Goal: Information Seeking & Learning: Learn about a topic

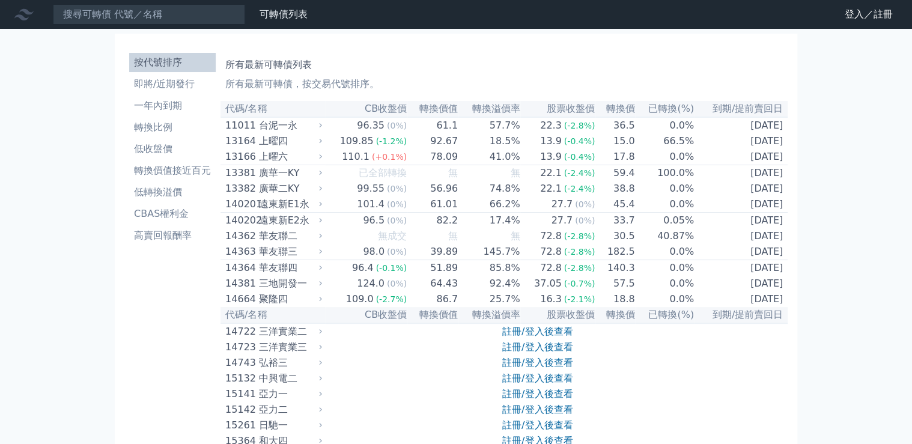
click at [432, 58] on h1 "所有最新可轉債列表" at bounding box center [503, 65] width 557 height 14
click at [171, 17] on input at bounding box center [149, 14] width 192 height 20
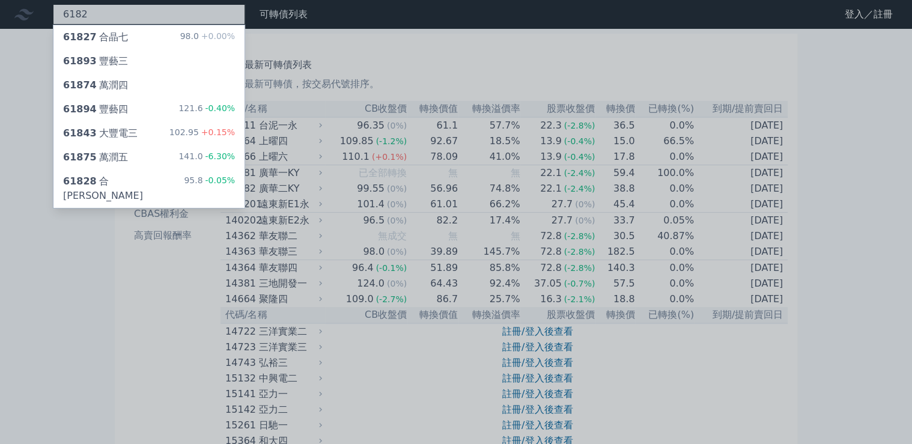
type input "6182"
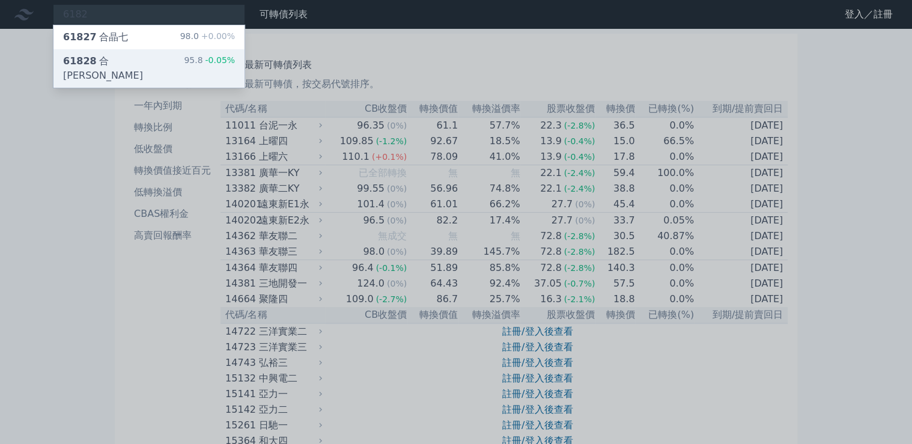
click at [200, 51] on div "61828 合晶八 95.8 -0.05%" at bounding box center [148, 68] width 191 height 38
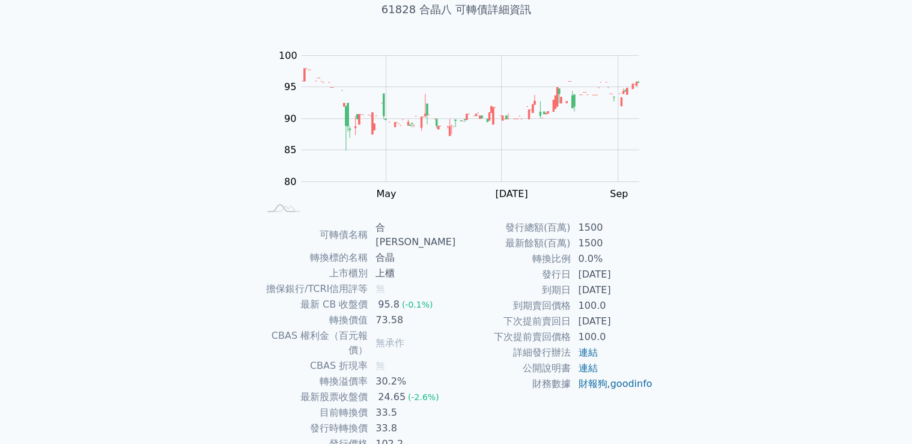
scroll to position [96, 0]
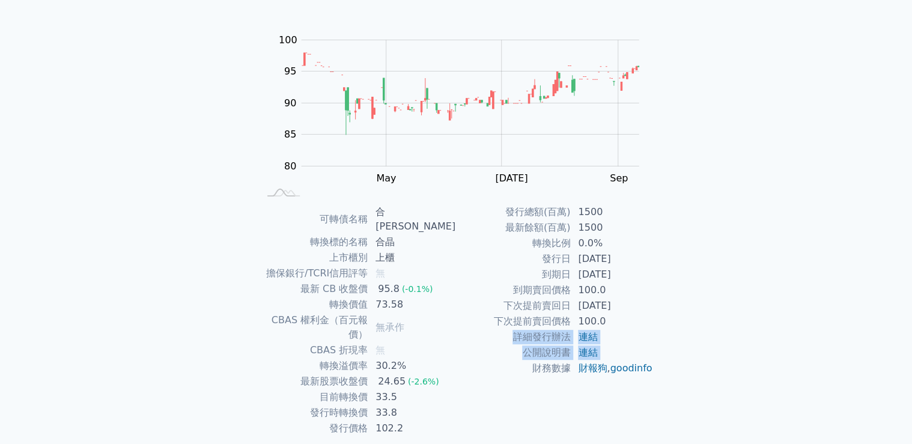
drag, startPoint x: 463, startPoint y: 353, endPoint x: 459, endPoint y: 384, distance: 32.0
click at [459, 376] on tbody "發行總額(百萬) 1500 最新餘額(百萬) 1500 轉換比例 0.0% 發行日 [DATE] 到期日 [DATE] 到期賣回價格 100.0 下次提前賣回…" at bounding box center [554, 290] width 197 height 172
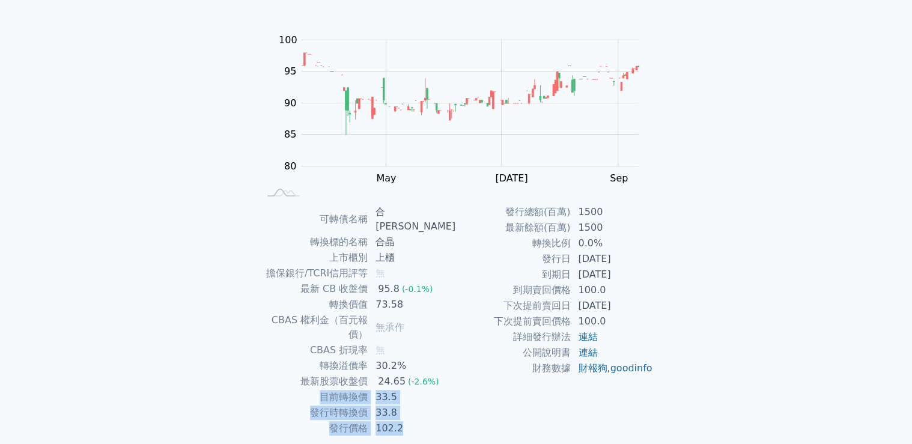
drag, startPoint x: 459, startPoint y: 384, endPoint x: 323, endPoint y: 373, distance: 137.4
click at [323, 373] on tbody "可轉債名稱 合晶八 轉換標的名稱 合晶 上市櫃別 上櫃 擔保銀行/TCRI信用評等 無 最新 CB 收盤價 95.8 (-0.1%) 轉換價值 73.58 C…" at bounding box center [357, 320] width 197 height 232
drag, startPoint x: 323, startPoint y: 373, endPoint x: 473, endPoint y: 368, distance: 150.2
click at [473, 368] on td "財務數據" at bounding box center [513, 368] width 115 height 16
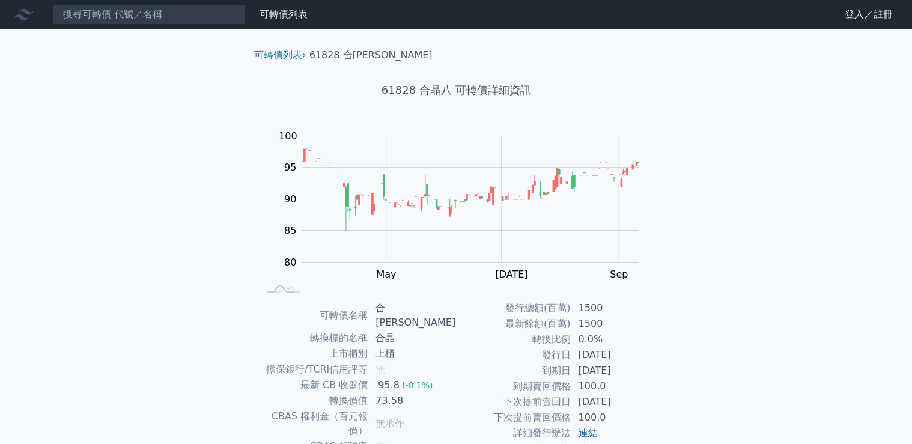
scroll to position [0, 0]
click at [179, 12] on input at bounding box center [149, 14] width 192 height 20
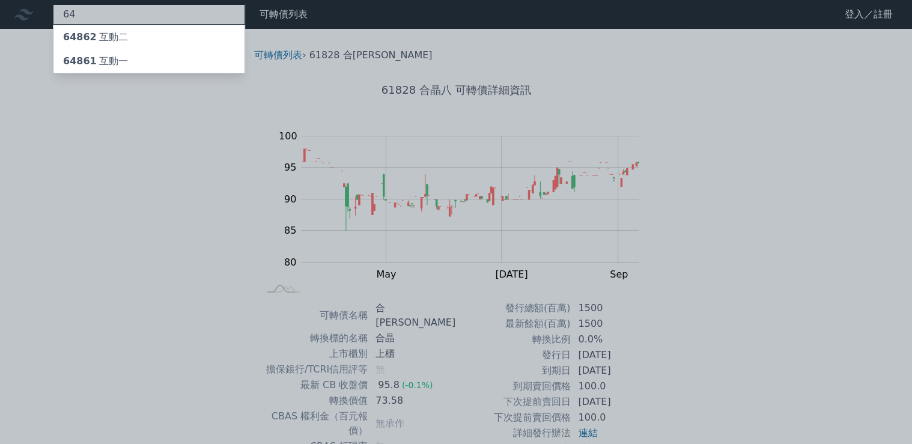
type input "6"
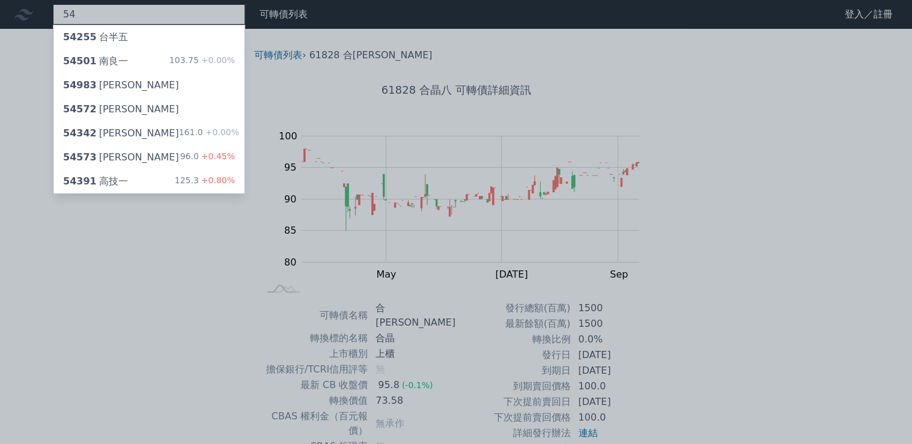
type input "5"
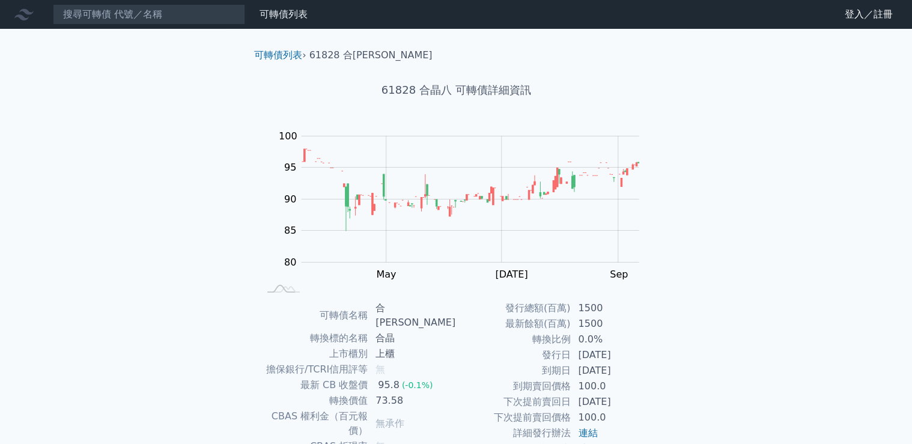
click at [756, 108] on div "可轉債列表 財務數據 可轉債列表 財務數據 登入／註冊 登入／註冊 可轉債列表 › 61828 合晶八 61828 合晶八 可轉債詳細資訊 Zoom Out …" at bounding box center [456, 292] width 912 height 585
click at [775, 59] on div "可轉債列表 財務數據 可轉債列表 財務數據 登入／註冊 登入／註冊 可轉債列表 › 61828 合晶八 61828 合晶八 可轉債詳細資訊 Zoom Out …" at bounding box center [456, 292] width 912 height 585
